Goal: Task Accomplishment & Management: Use online tool/utility

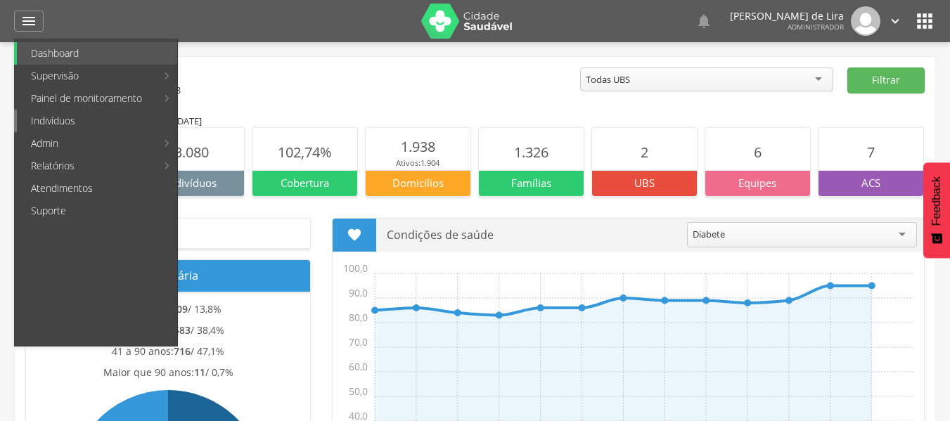
click at [46, 123] on link "Indivíduos" at bounding box center [97, 121] width 160 height 22
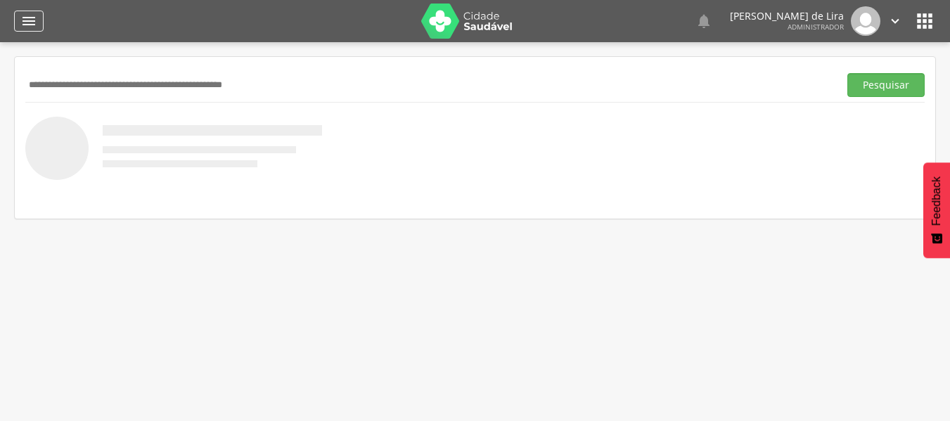
click at [27, 20] on icon "" at bounding box center [28, 21] width 17 height 17
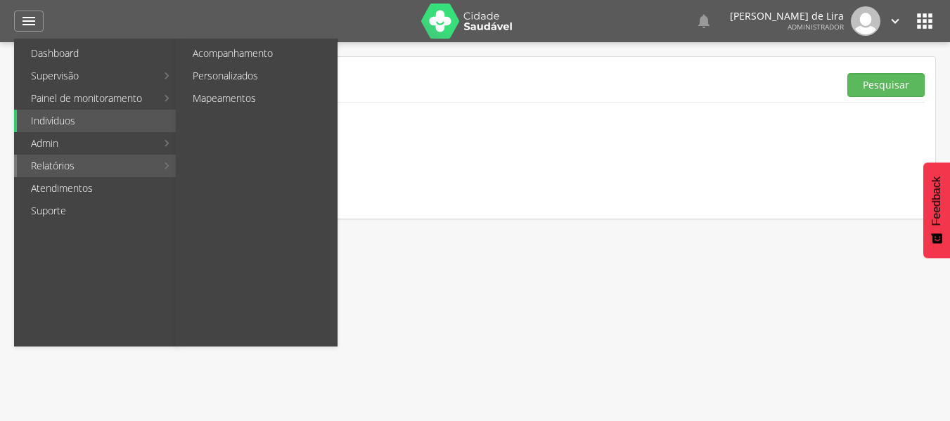
click at [107, 164] on link "Relatórios" at bounding box center [86, 166] width 139 height 22
click at [233, 72] on link "Personalizados" at bounding box center [258, 76] width 158 height 22
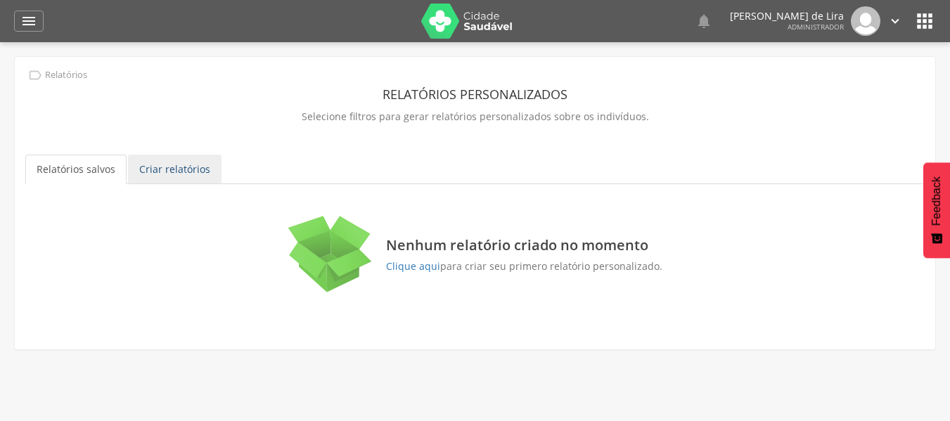
click at [174, 173] on link "Criar relatórios" at bounding box center [174, 170] width 93 height 30
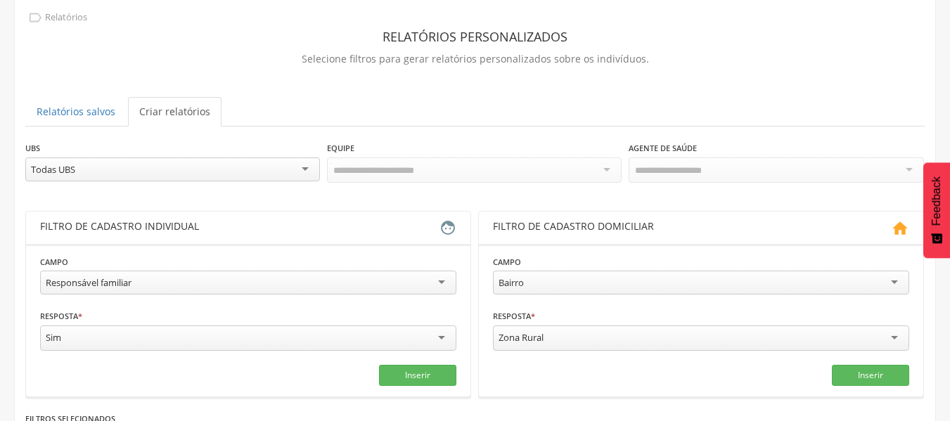
scroll to position [99, 0]
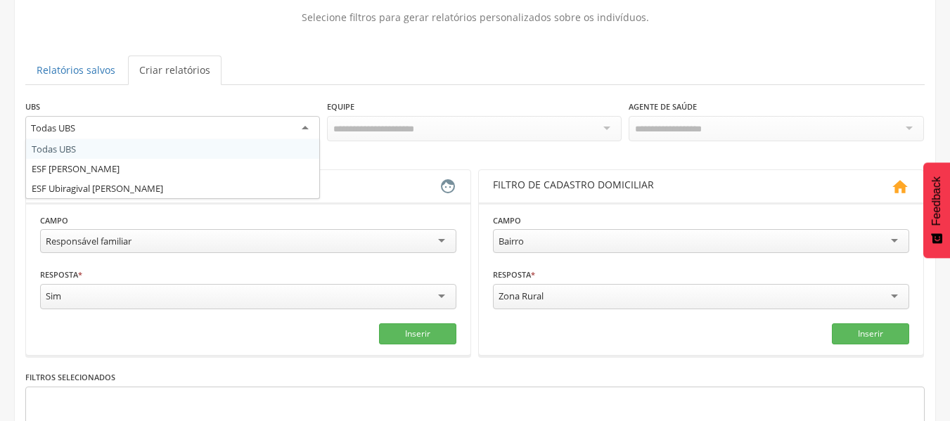
click at [263, 134] on div "Todas UBS" at bounding box center [172, 128] width 294 height 25
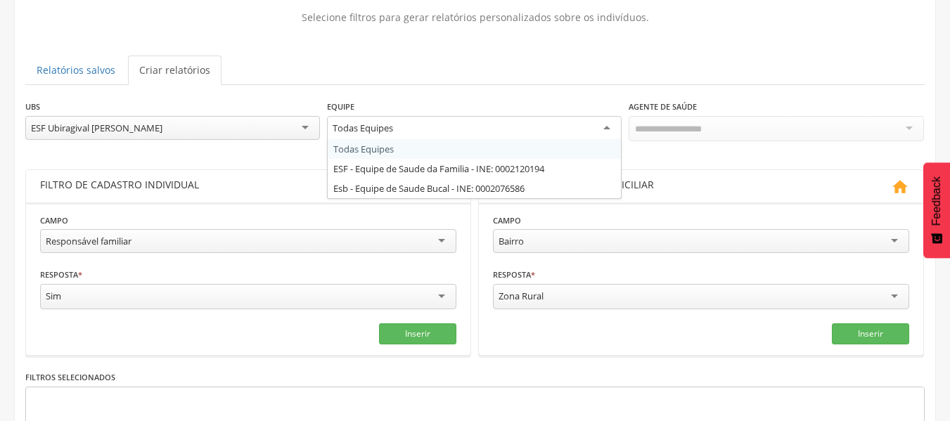
click at [586, 131] on div "Todas Equipes" at bounding box center [474, 128] width 294 height 25
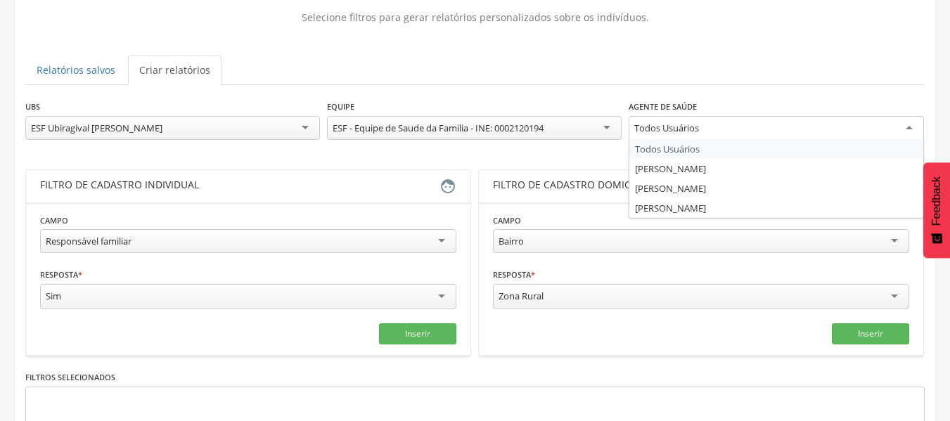
click at [687, 135] on div "Todos Usuários" at bounding box center [775, 128] width 294 height 25
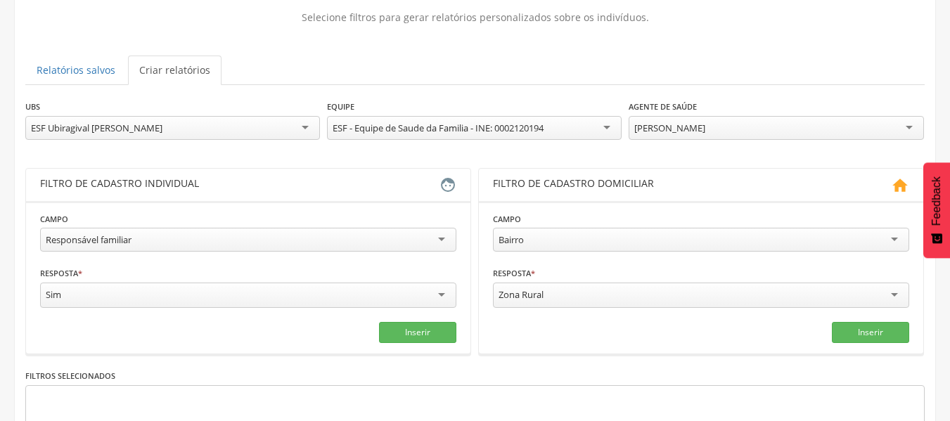
click at [205, 242] on div "Responsável familiar" at bounding box center [248, 240] width 416 height 24
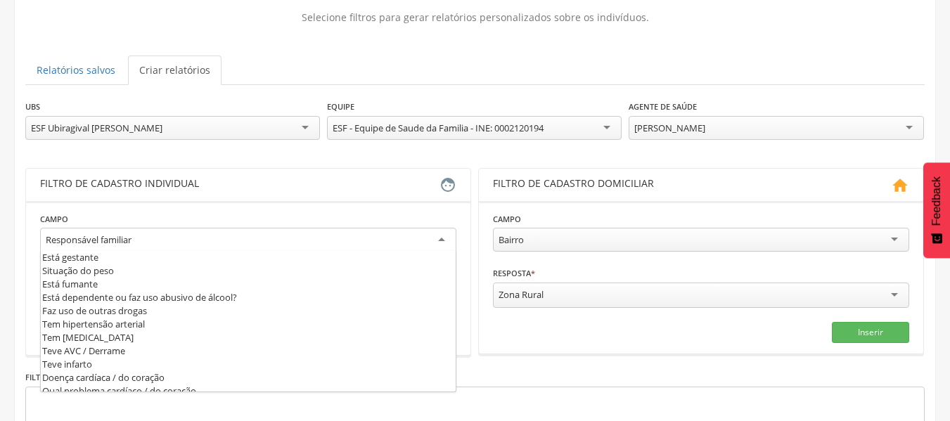
scroll to position [422, 0]
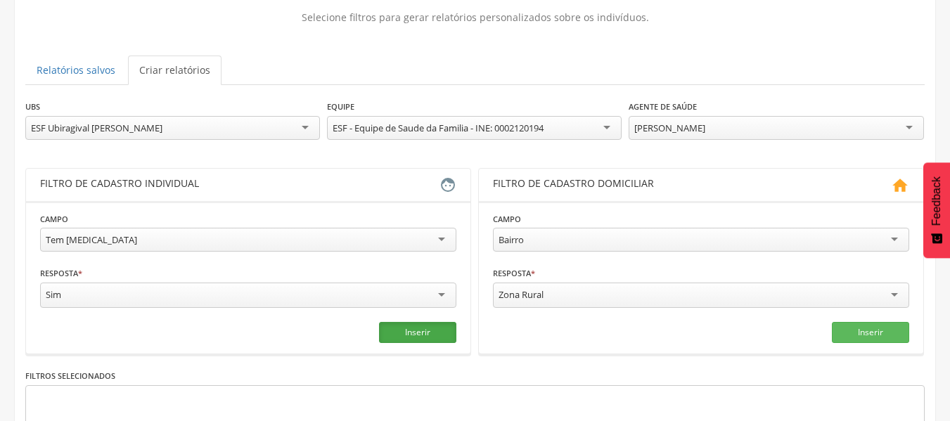
click at [410, 327] on button "Inserir" at bounding box center [417, 332] width 77 height 21
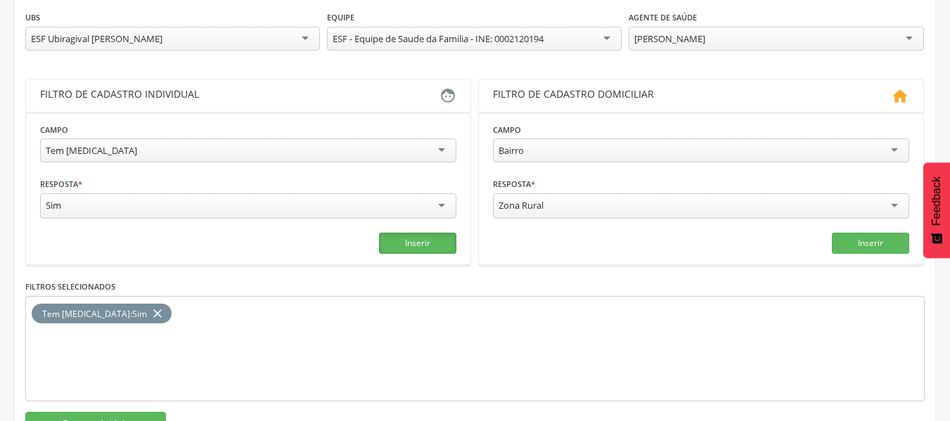
scroll to position [241, 0]
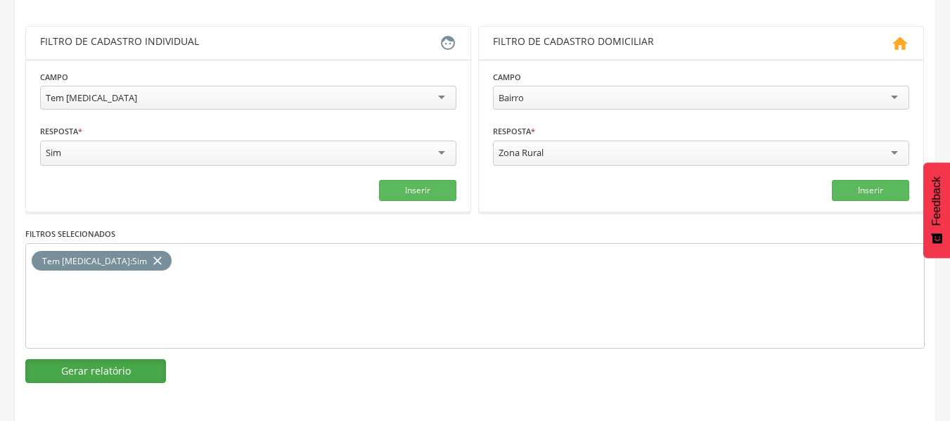
click at [86, 368] on button "Gerar relatório" at bounding box center [95, 371] width 141 height 24
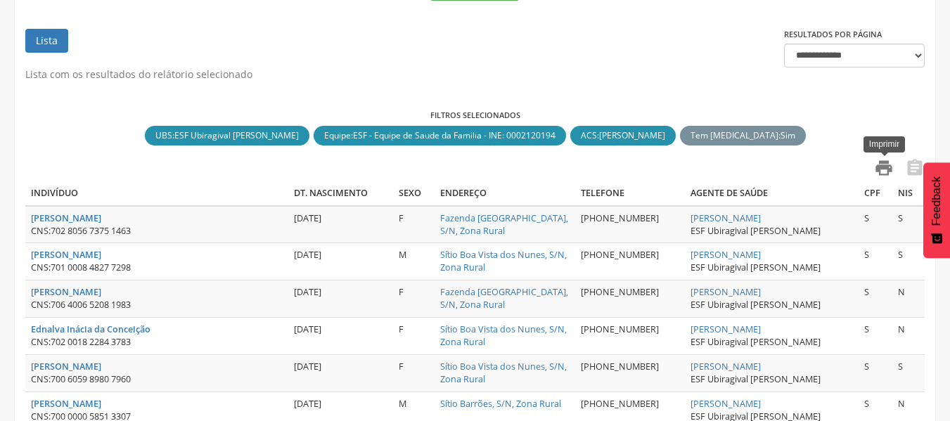
click at [887, 162] on icon "" at bounding box center [884, 168] width 20 height 20
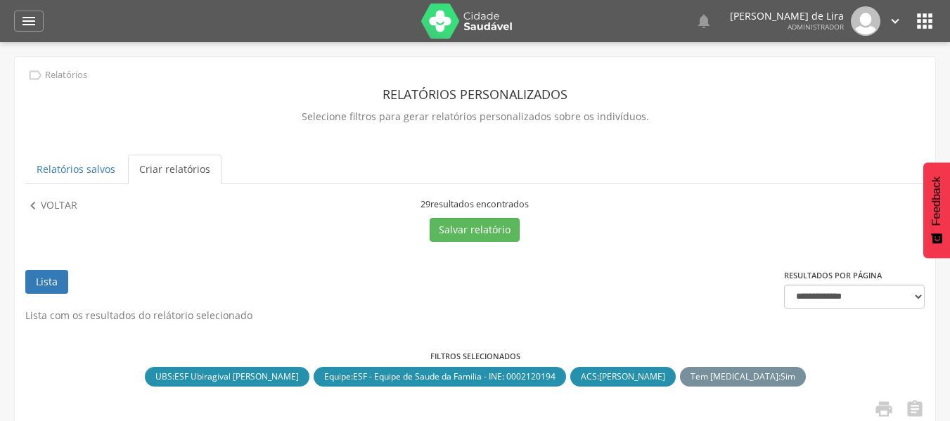
scroll to position [15, 0]
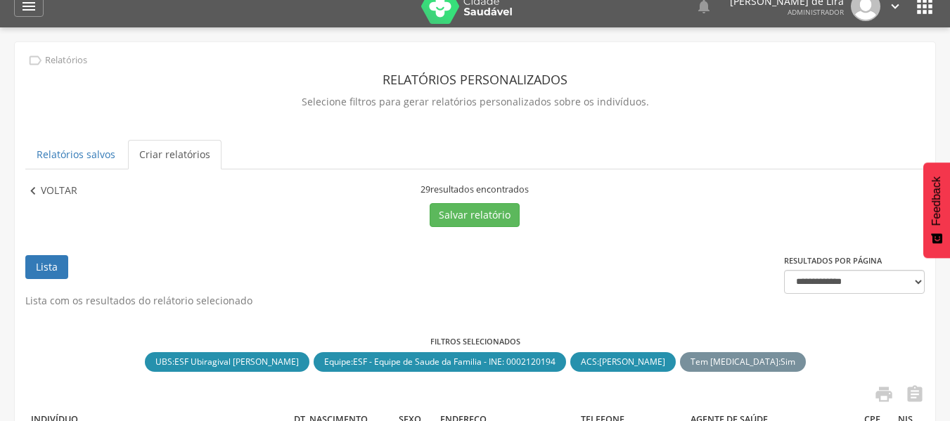
click at [37, 191] on icon "" at bounding box center [32, 190] width 15 height 15
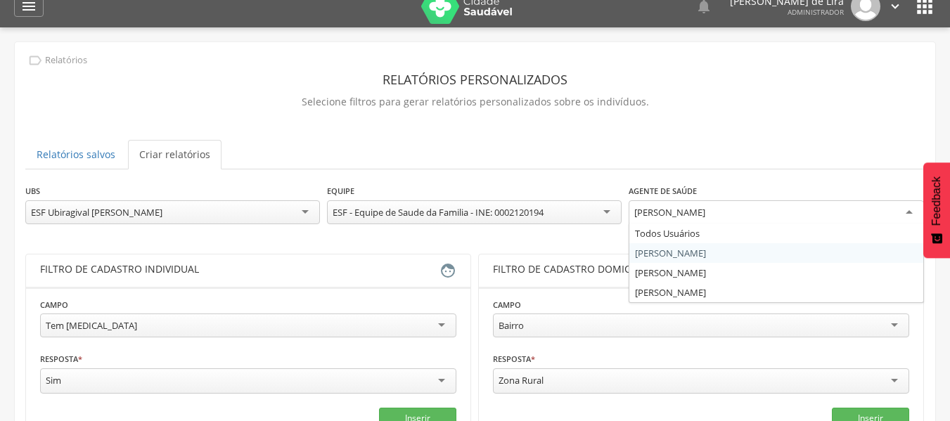
click at [722, 216] on div "[PERSON_NAME]" at bounding box center [775, 212] width 294 height 25
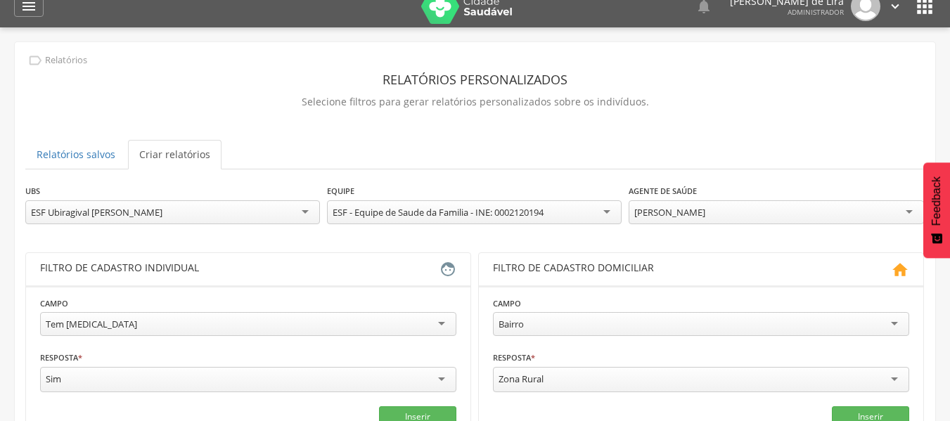
scroll to position [241, 0]
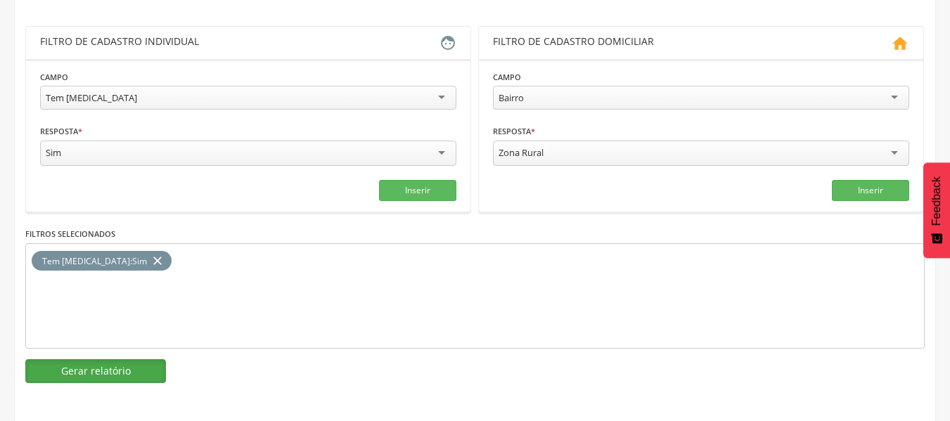
click at [73, 370] on button "Gerar relatório" at bounding box center [95, 371] width 141 height 24
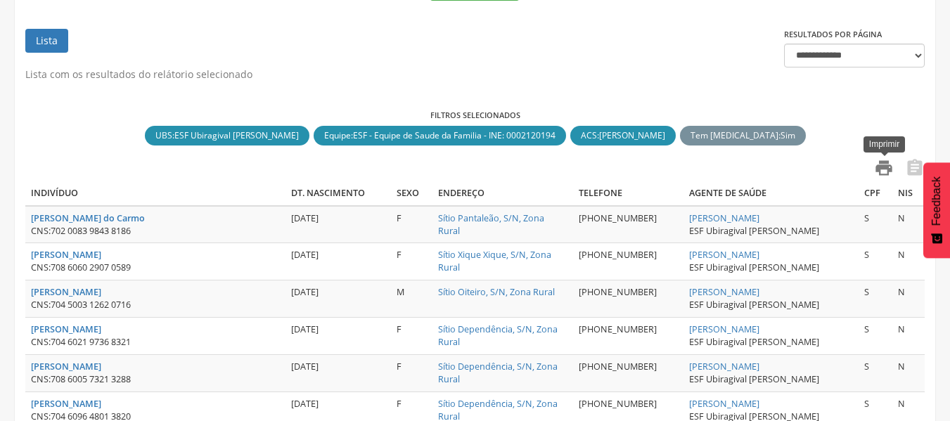
click at [881, 165] on icon "" at bounding box center [884, 168] width 20 height 20
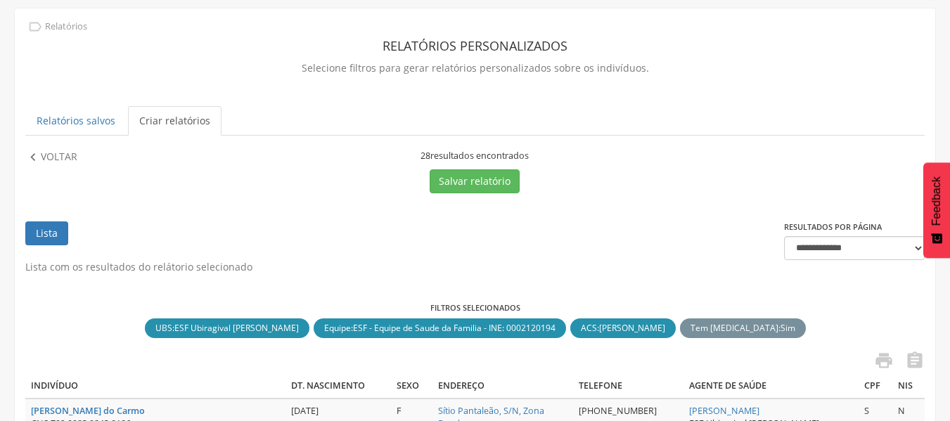
scroll to position [0, 0]
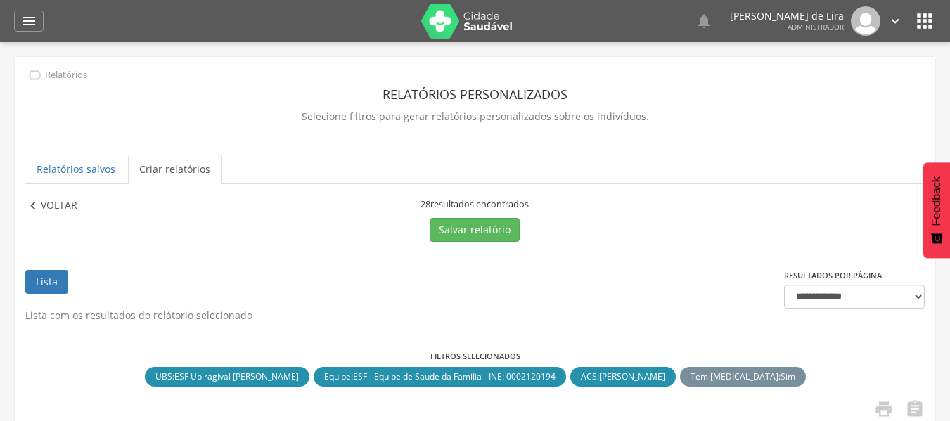
click at [55, 200] on p "Voltar" at bounding box center [59, 205] width 37 height 15
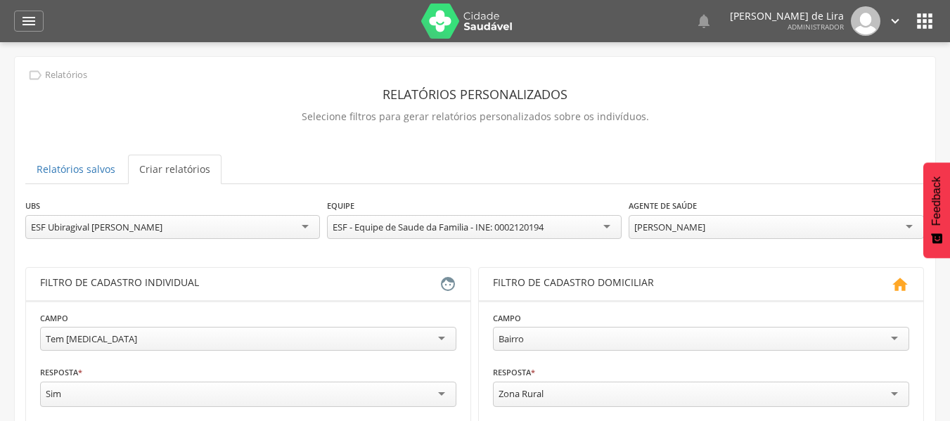
click at [730, 233] on div "[PERSON_NAME]" at bounding box center [775, 227] width 294 height 24
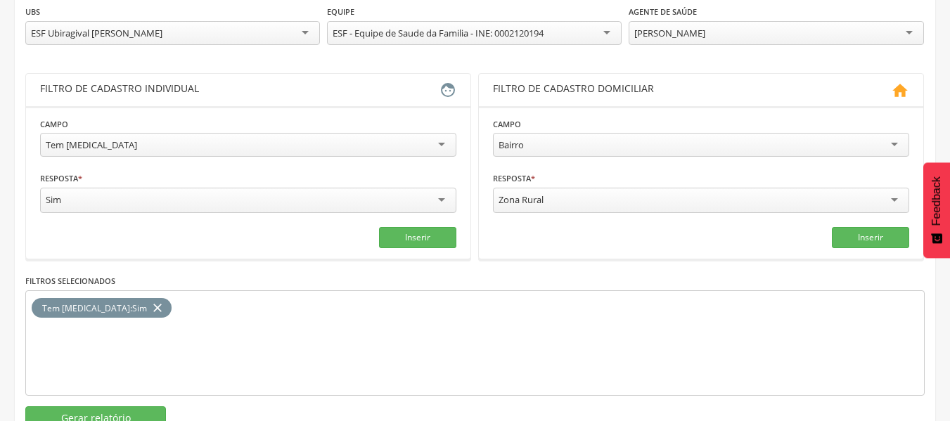
scroll to position [241, 0]
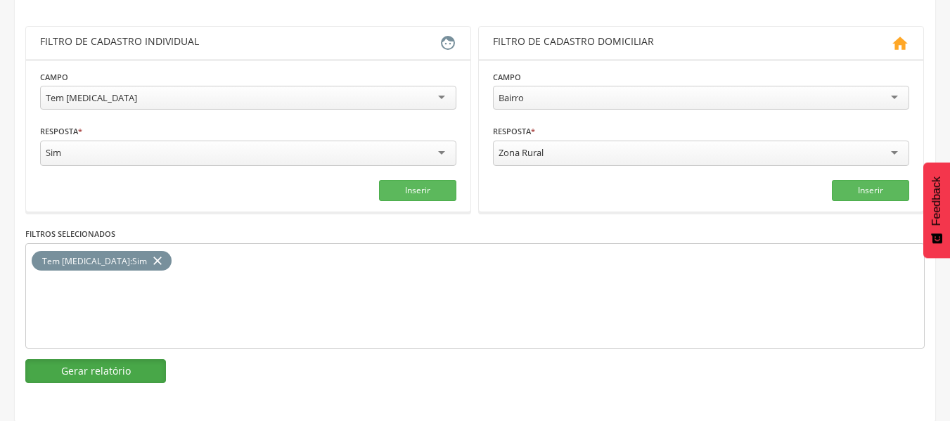
click at [76, 372] on button "Gerar relatório" at bounding box center [95, 371] width 141 height 24
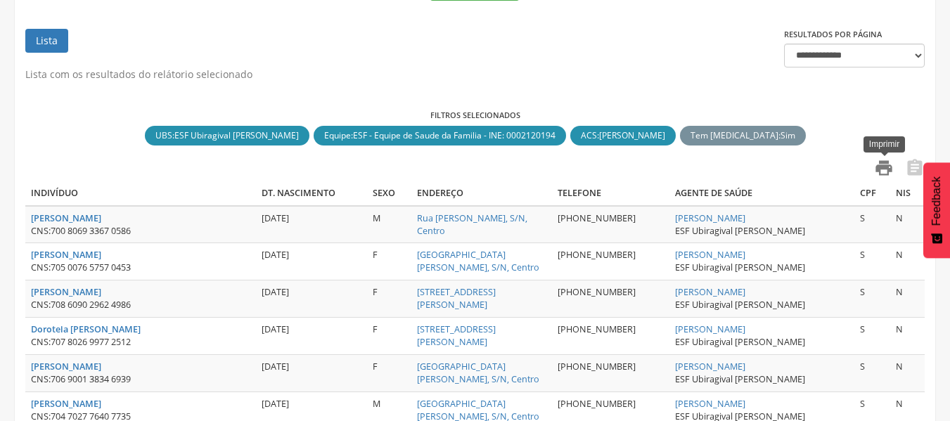
click at [879, 160] on icon "" at bounding box center [884, 168] width 20 height 20
